Goal: Use online tool/utility: Utilize a website feature to perform a specific function

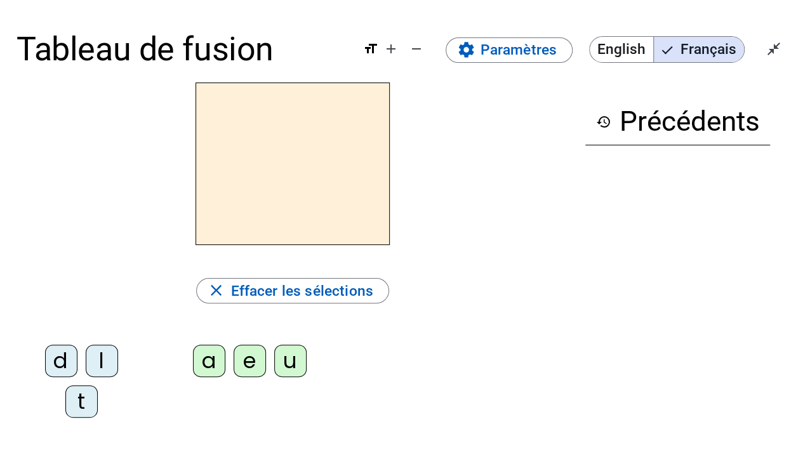
click at [526, 235] on div at bounding box center [293, 164] width 553 height 163
click at [395, 52] on mat-icon "add" at bounding box center [391, 48] width 15 height 15
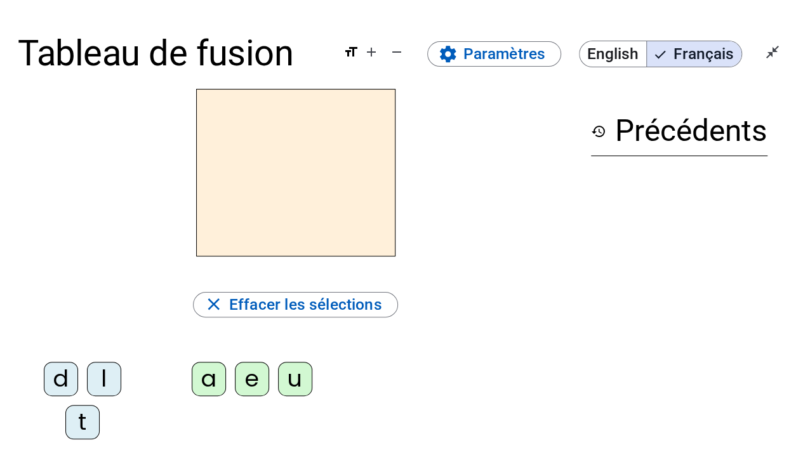
drag, startPoint x: 103, startPoint y: 375, endPoint x: 122, endPoint y: 373, distance: 19.1
click at [103, 375] on div "l" at bounding box center [104, 379] width 34 height 34
click at [237, 378] on div "e" at bounding box center [252, 379] width 34 height 34
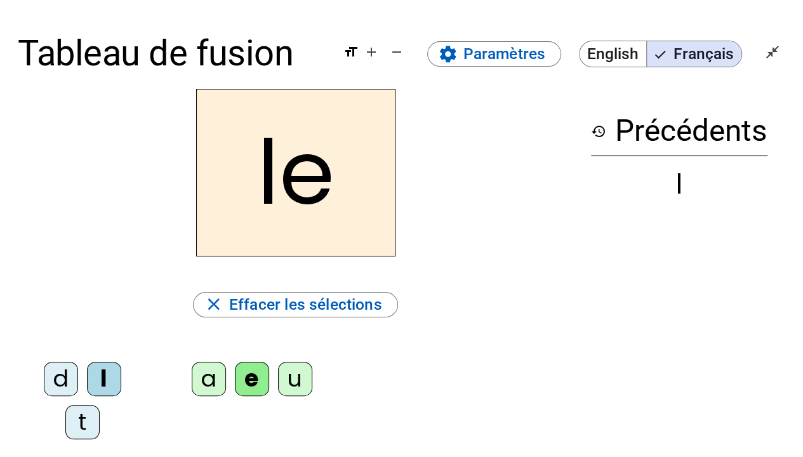
click at [303, 382] on div "u" at bounding box center [295, 379] width 34 height 34
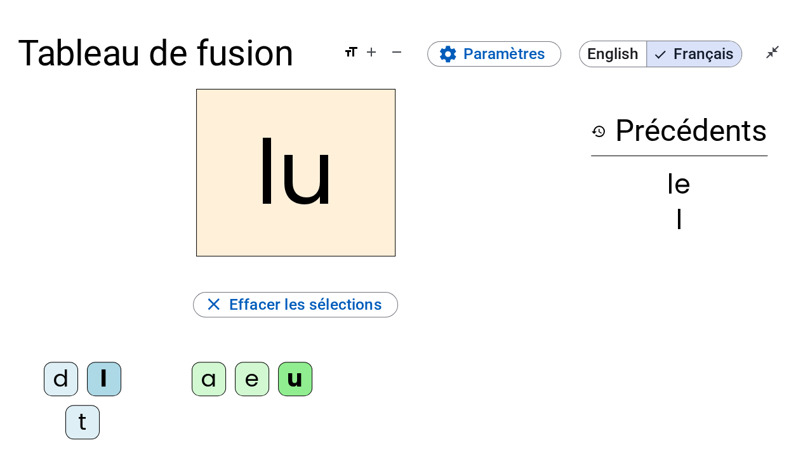
click at [83, 420] on div "t" at bounding box center [82, 422] width 34 height 34
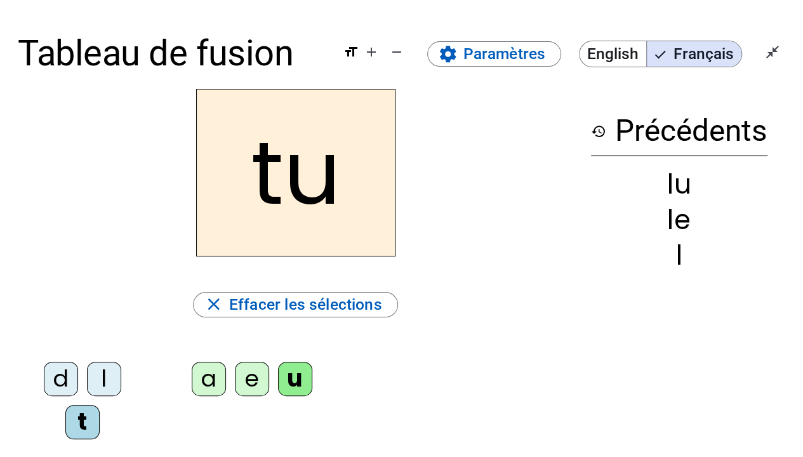
click at [58, 382] on div "d" at bounding box center [61, 379] width 34 height 34
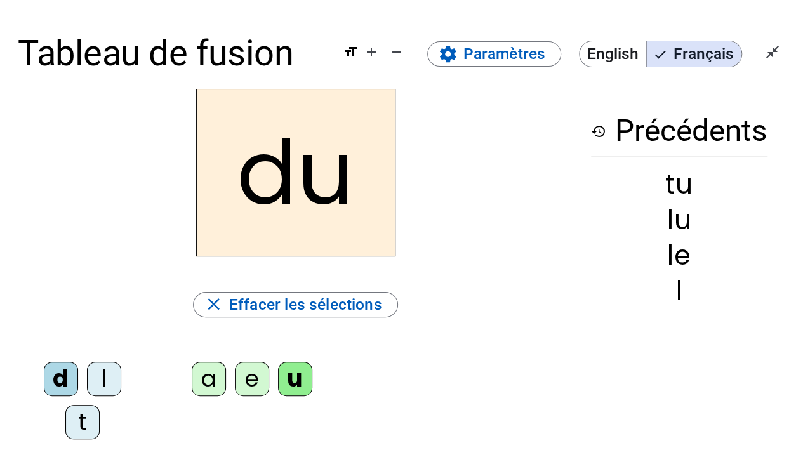
click at [247, 388] on div "e" at bounding box center [252, 379] width 34 height 34
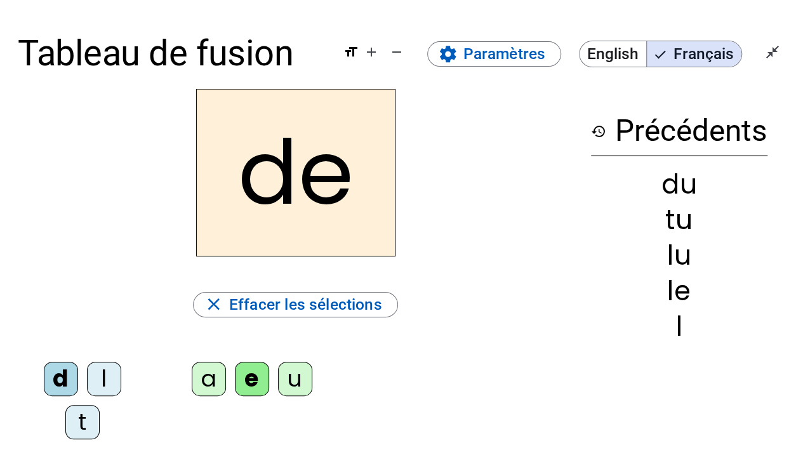
click at [79, 420] on div "t" at bounding box center [82, 422] width 34 height 34
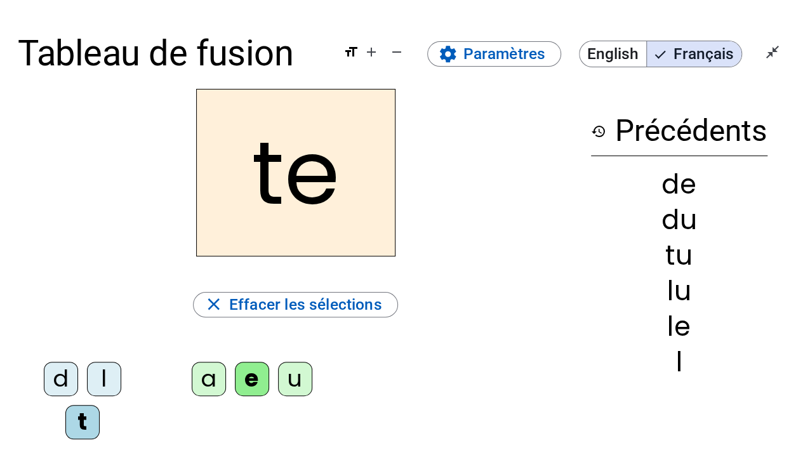
click at [220, 376] on div "a" at bounding box center [209, 379] width 34 height 34
